Goal: Transaction & Acquisition: Purchase product/service

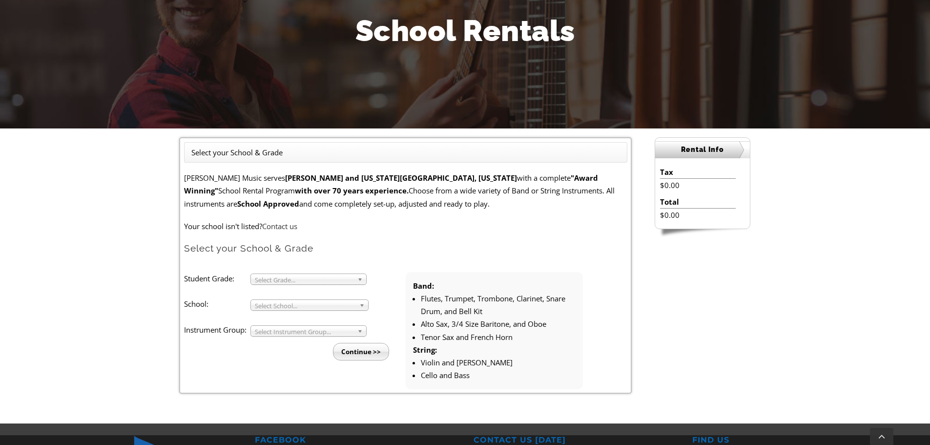
scroll to position [146, 0]
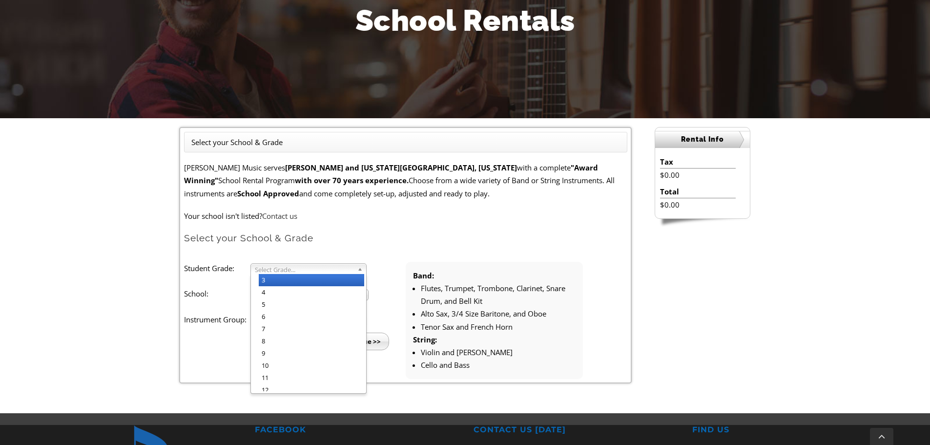
click at [361, 269] on b at bounding box center [361, 269] width 9 height 10
click at [267, 291] on li "4" at bounding box center [311, 292] width 105 height 12
click at [362, 295] on b at bounding box center [363, 294] width 9 height 10
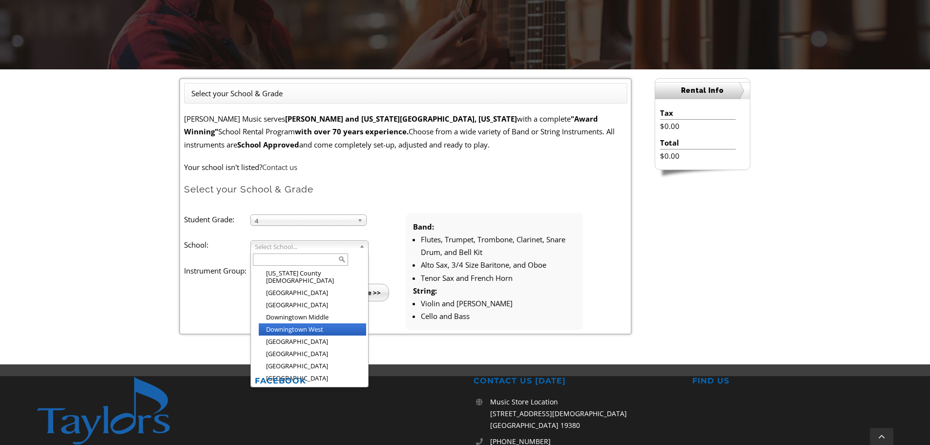
scroll to position [392, 0]
click at [308, 332] on li "[GEOGRAPHIC_DATA]" at bounding box center [312, 338] width 107 height 12
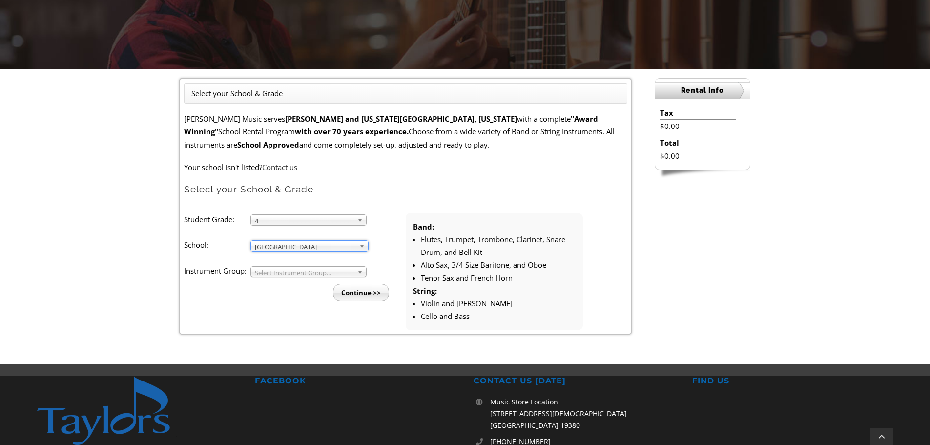
click at [358, 269] on b at bounding box center [361, 272] width 9 height 10
click at [273, 282] on li "Band" at bounding box center [311, 283] width 105 height 12
click at [374, 287] on input "Continue >>" at bounding box center [361, 293] width 56 height 18
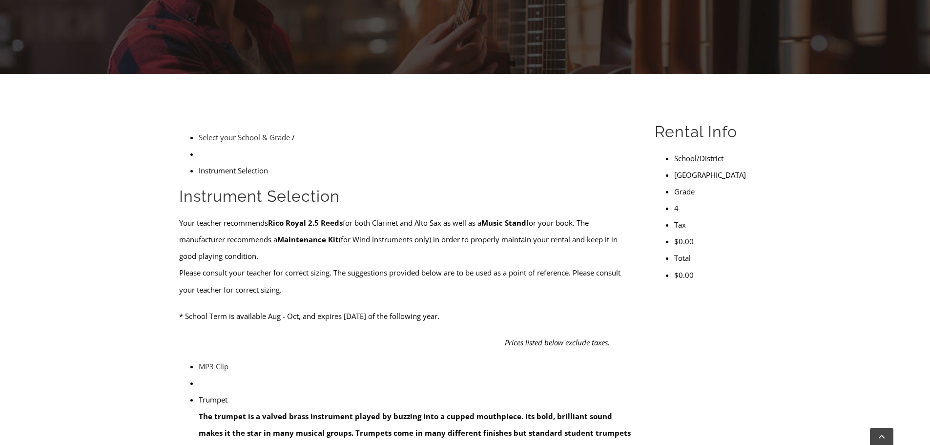
scroll to position [195, 0]
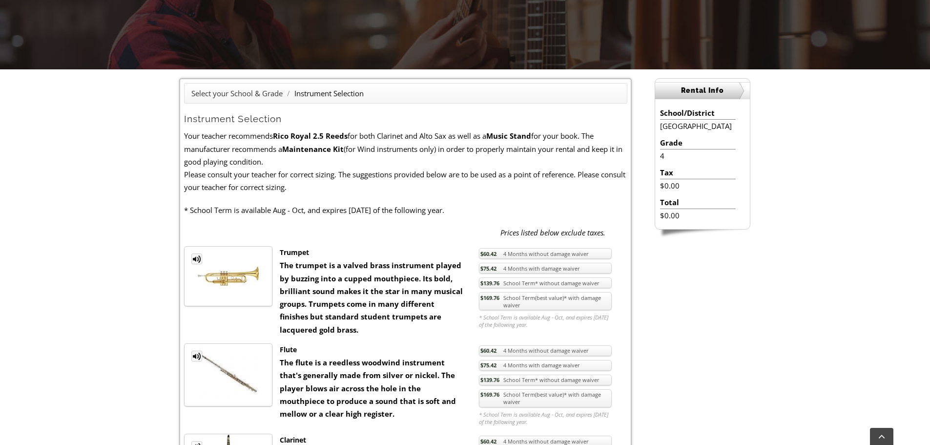
click at [546, 264] on link "$75.42 4 Months with damage waiver" at bounding box center [545, 268] width 133 height 11
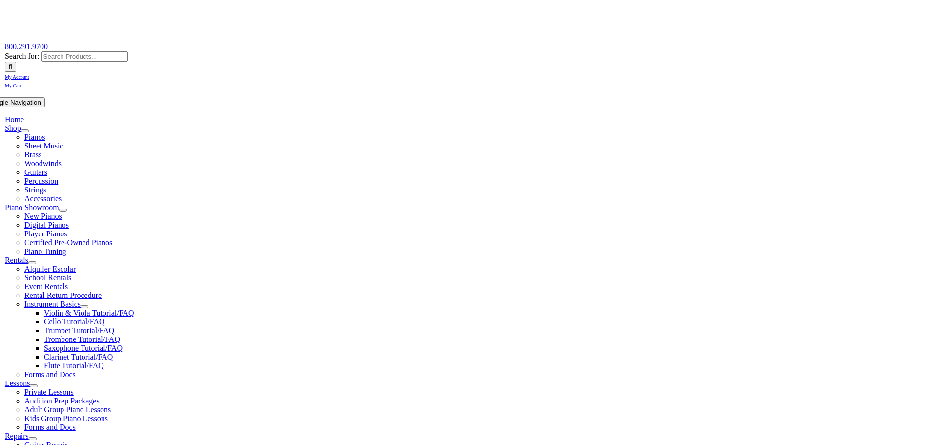
scroll to position [146, 0]
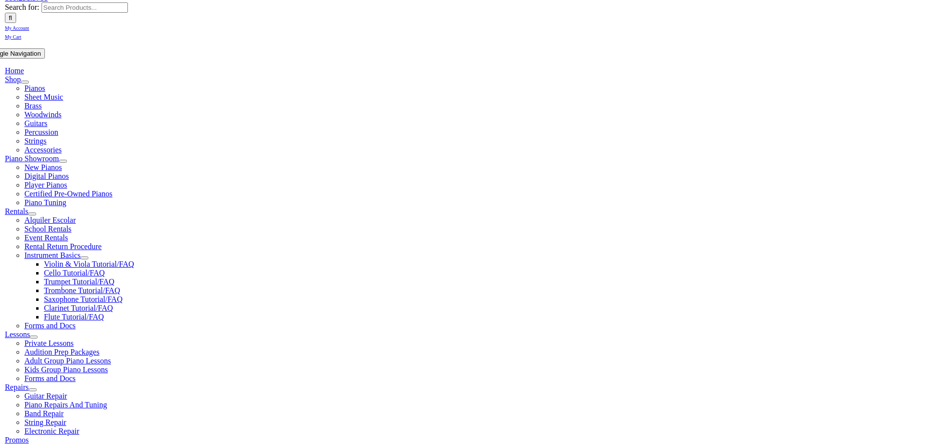
checkbox input"] "true"
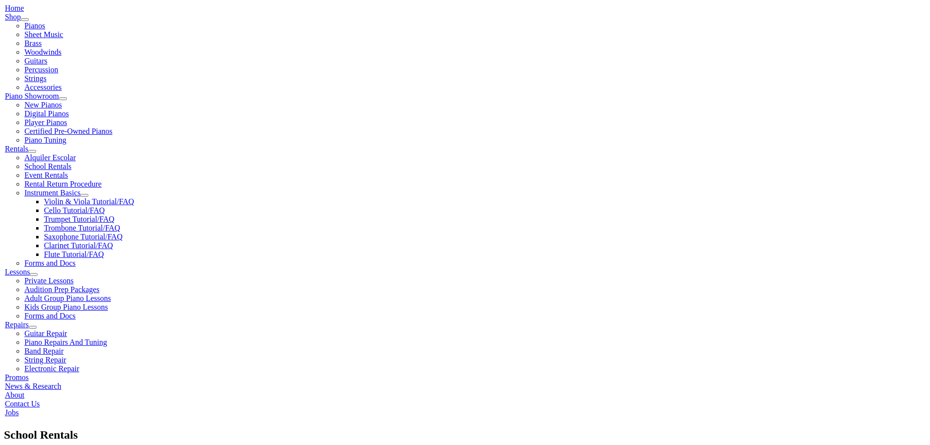
scroll to position [195, 0]
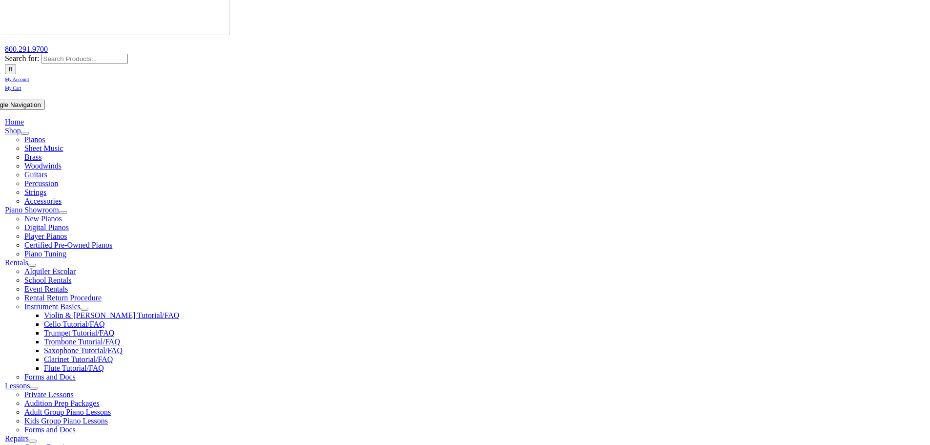
scroll to position [98, 0]
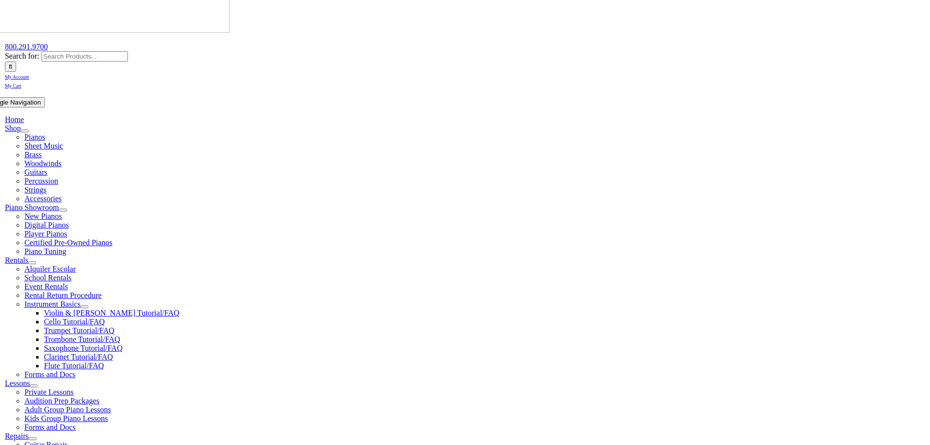
type input "1"
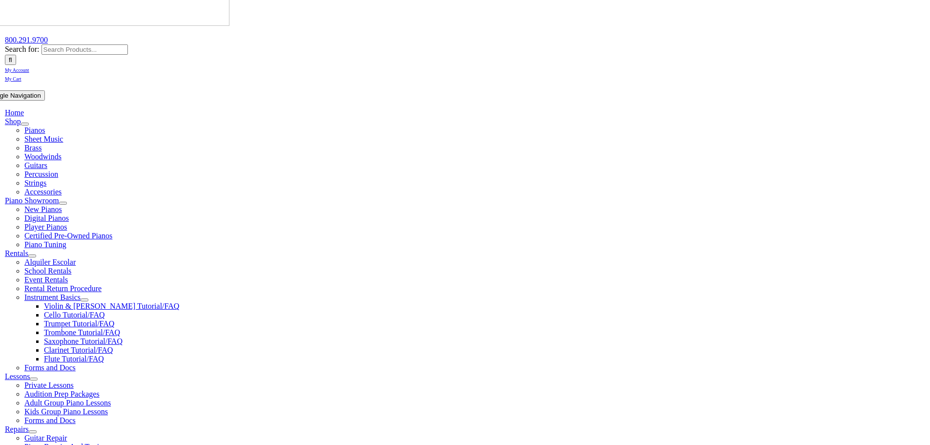
scroll to position [146, 0]
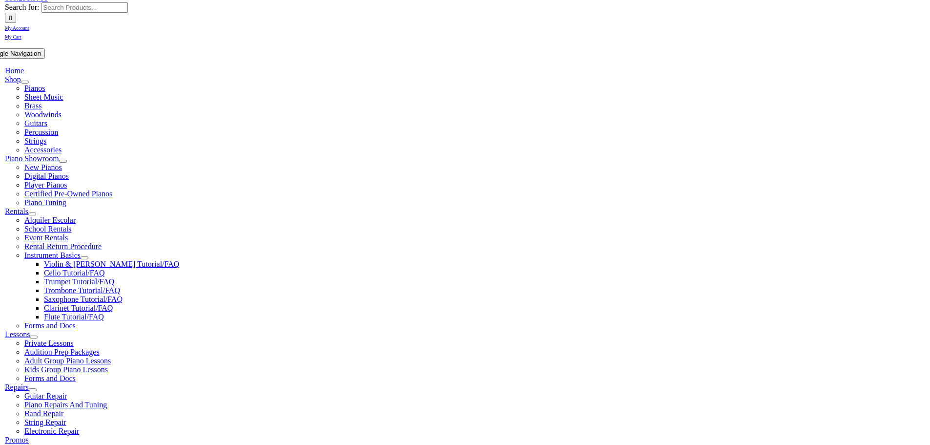
type input "Stephen"
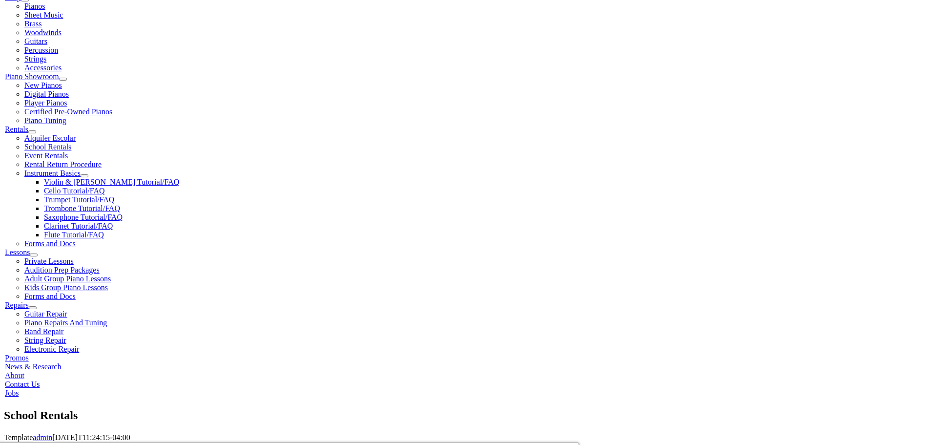
scroll to position [244, 0]
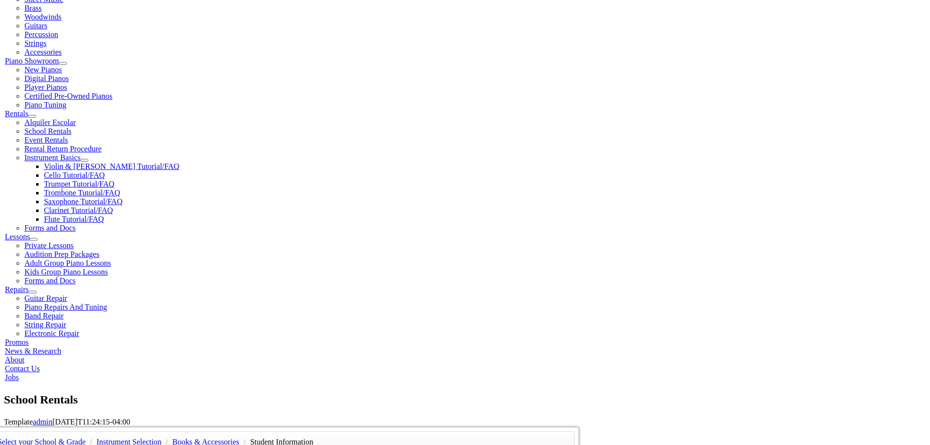
type input "Whittam"
type input "23-12345"
drag, startPoint x: 244, startPoint y: 297, endPoint x: 124, endPoint y: 292, distance: 120.2
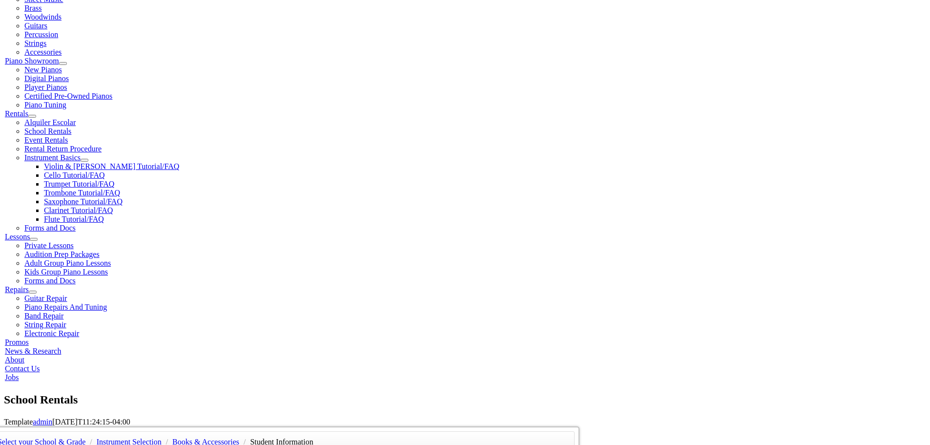
click at [135, 426] on div "Select your School & Grade / Instrument Selection / Books & Accessories / Stude…" at bounding box center [469, 426] width 930 height 0
type input "04/23/1946"
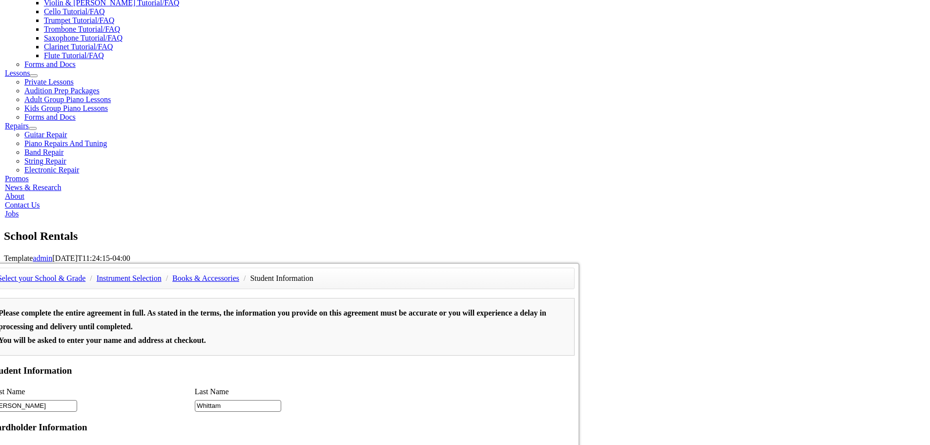
scroll to position [439, 0]
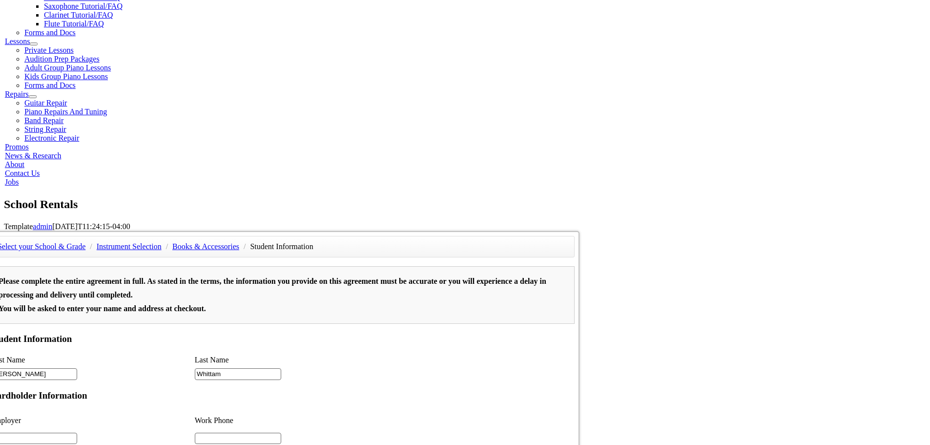
type input "2"
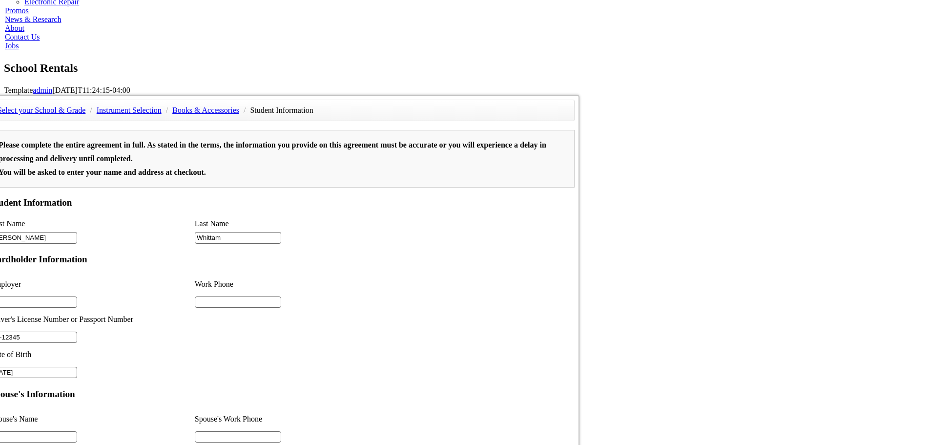
scroll to position [586, 0]
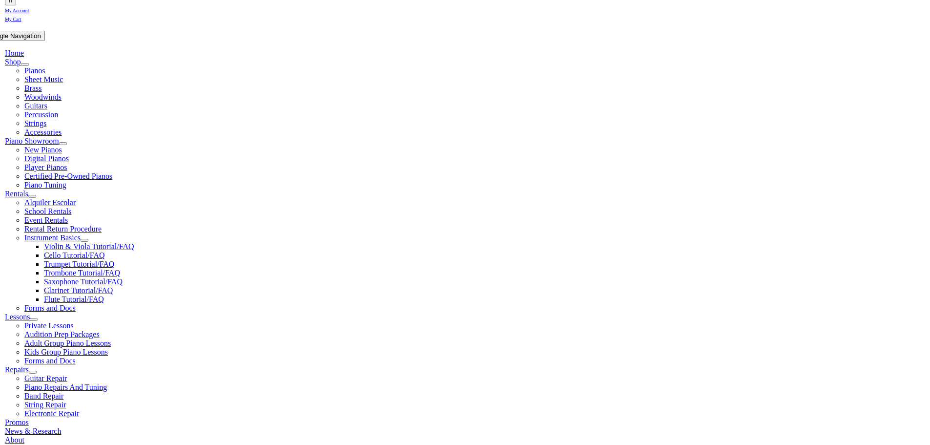
scroll to position [146, 0]
